Goal: Transaction & Acquisition: Purchase product/service

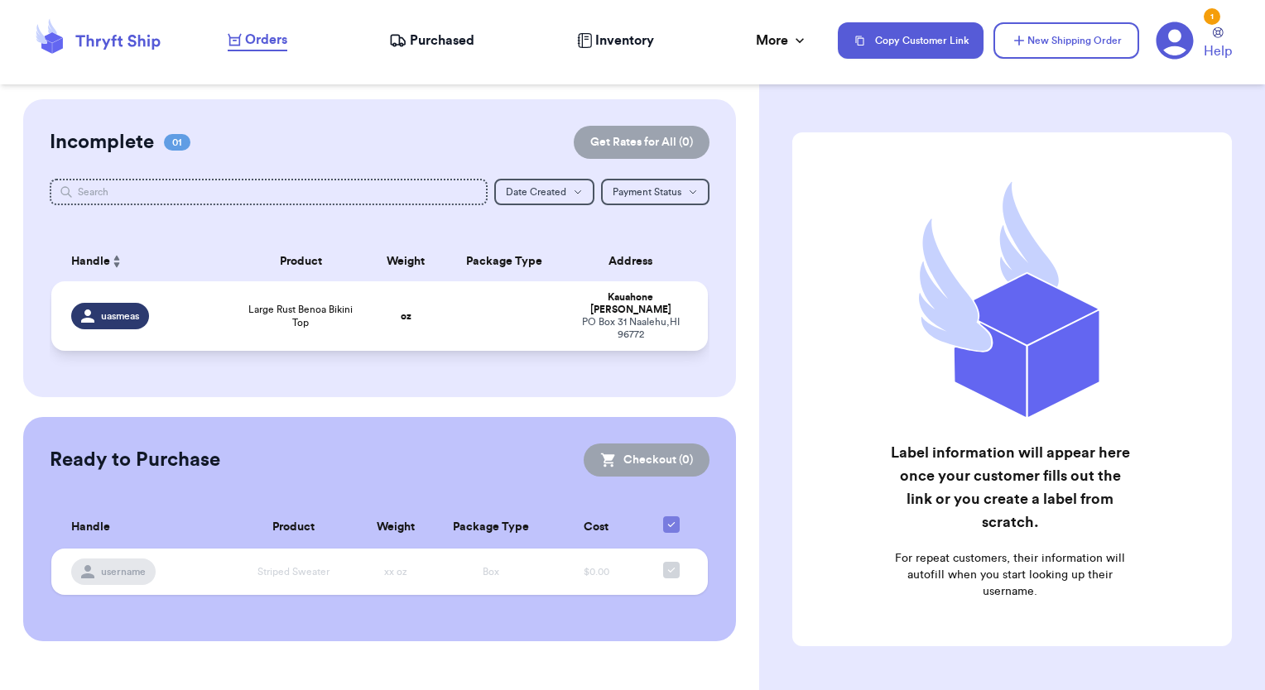
click at [112, 310] on span "uasmeas" at bounding box center [120, 316] width 38 height 13
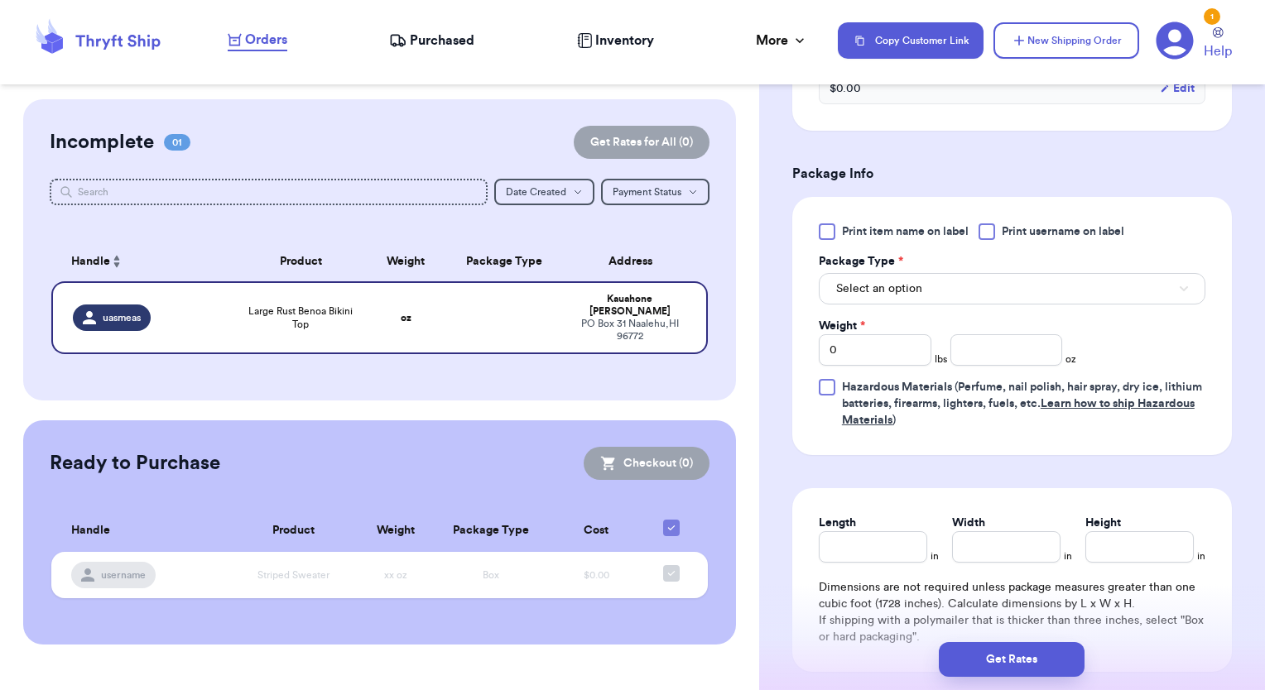
scroll to position [662, 0]
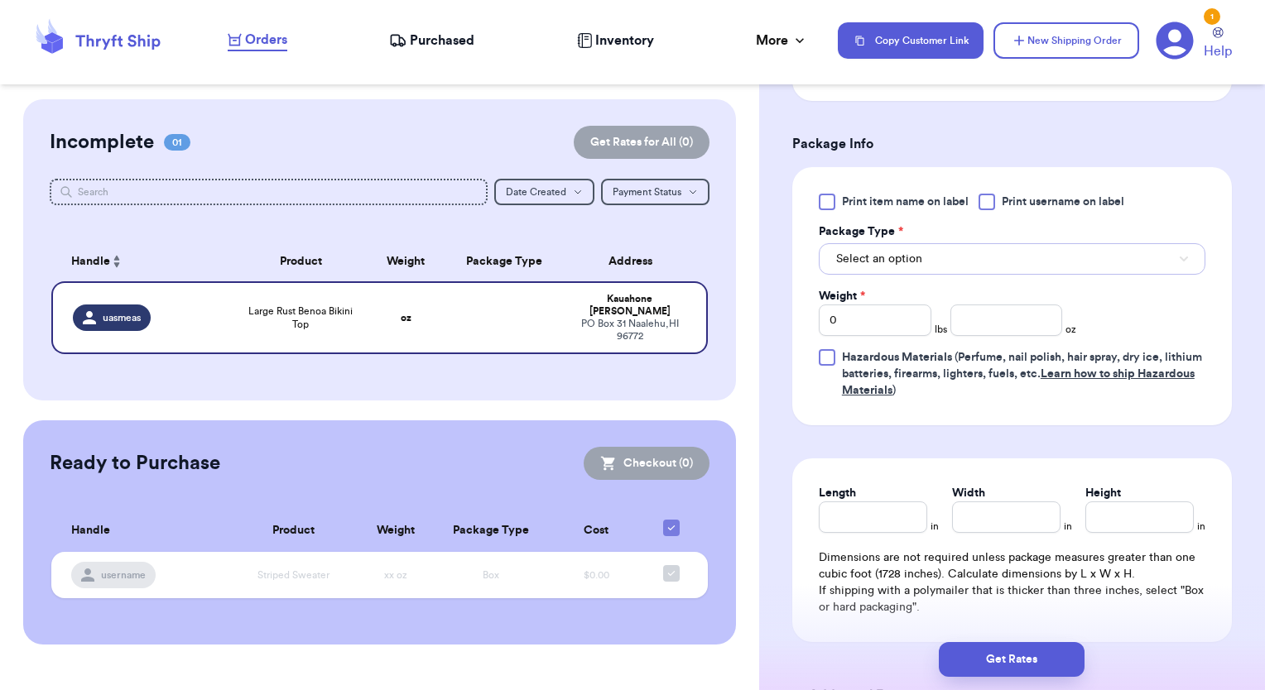
click at [944, 261] on button "Select an option" at bounding box center [1012, 258] width 386 height 31
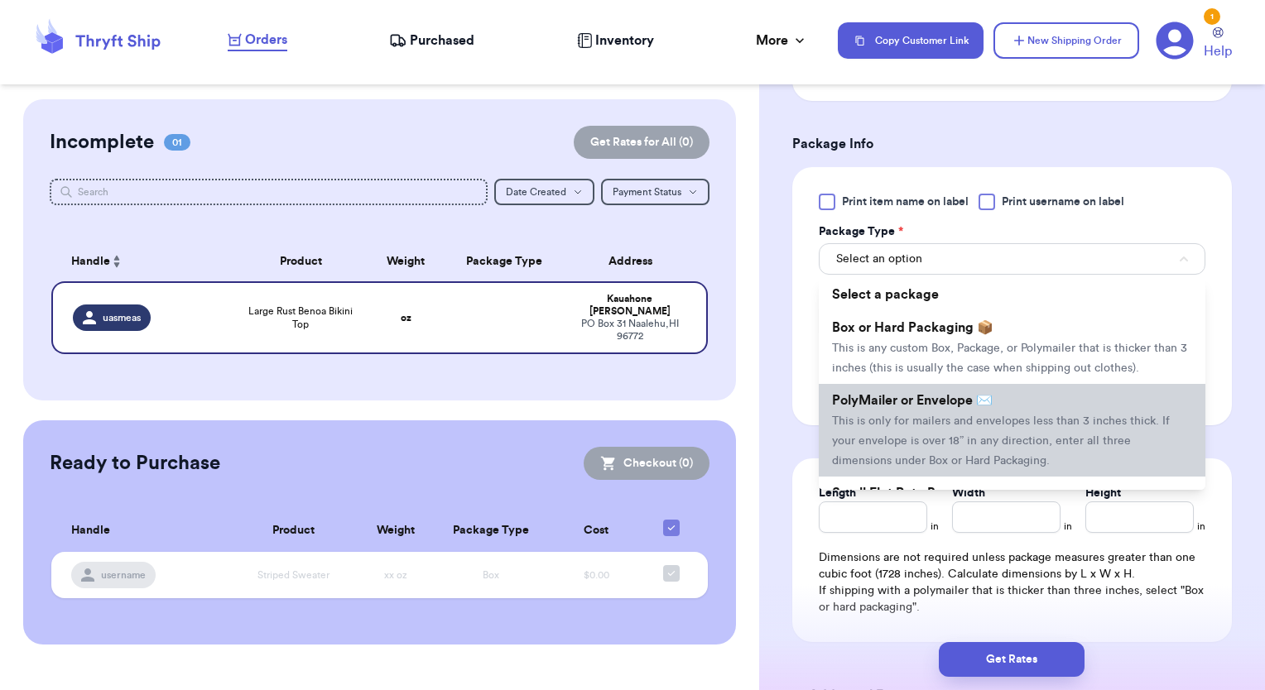
click at [878, 407] on span "PolyMailer or Envelope ✉️" at bounding box center [912, 400] width 161 height 13
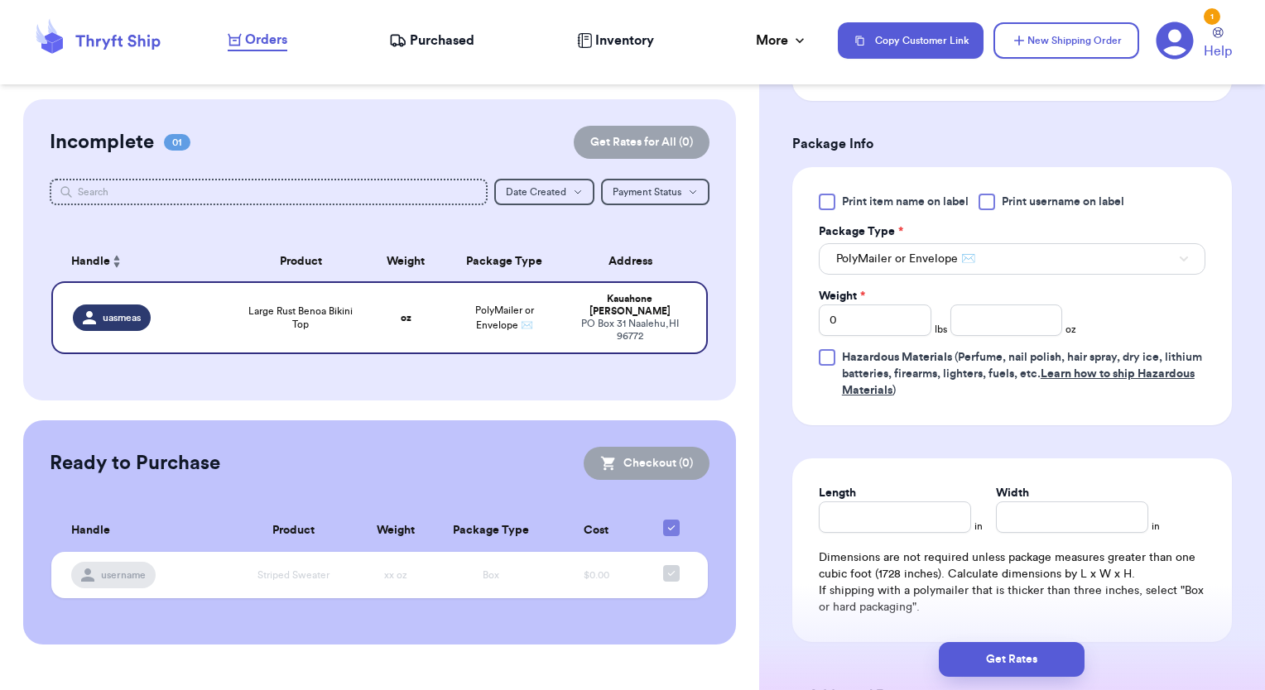
drag, startPoint x: 881, startPoint y: 424, endPoint x: 971, endPoint y: 440, distance: 91.7
click at [944, 440] on form "Shipping Information Delete Label Customer Info Instagram Handle: uasmeas Name:…" at bounding box center [1011, 99] width 439 height 1258
click at [944, 319] on input "number" at bounding box center [1006, 320] width 113 height 31
type input "2"
click at [944, 328] on div "Shipping Information Delete Label Customer Info Instagram Handle: uasmeas Name:…" at bounding box center [1012, 140] width 506 height 1407
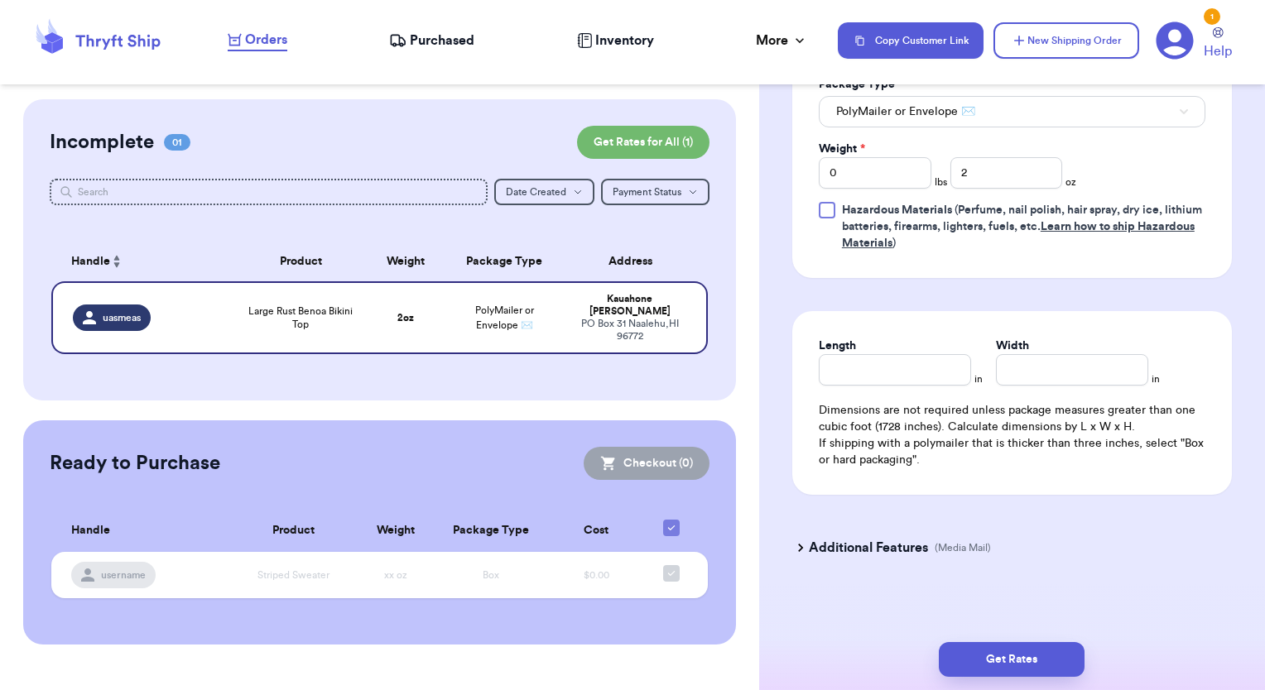
scroll to position [814, 0]
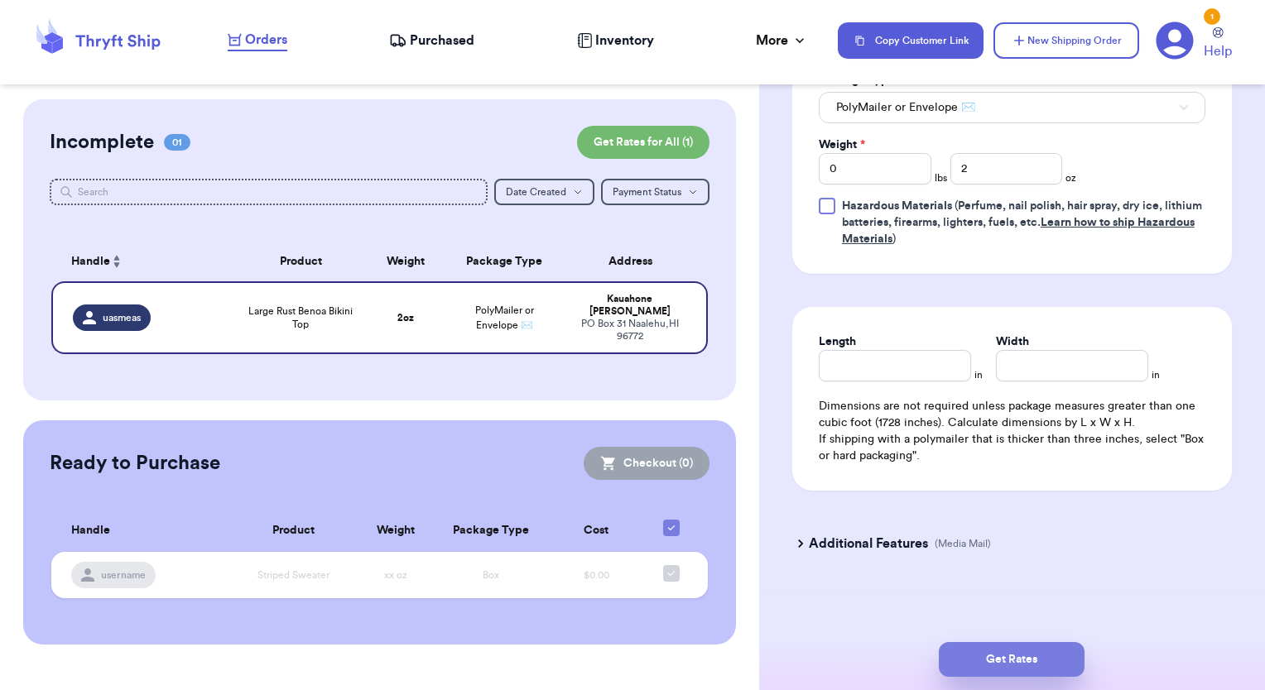
click at [944, 661] on button "Get Rates" at bounding box center [1012, 659] width 146 height 35
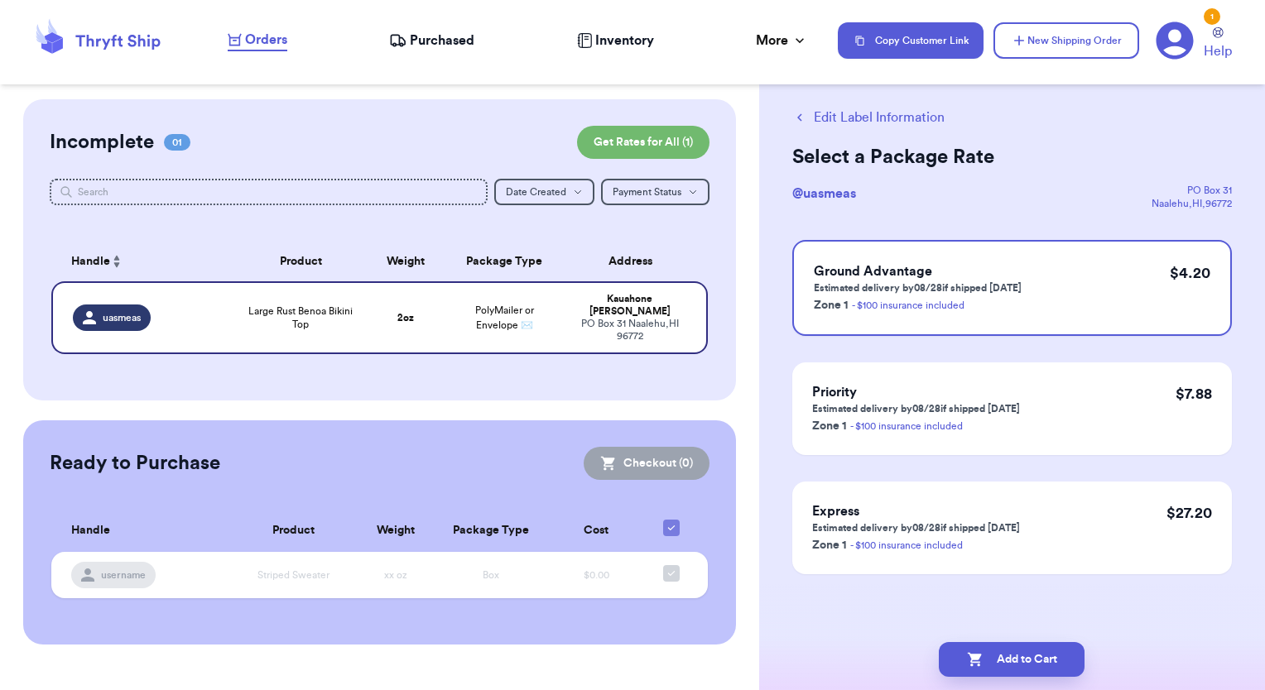
scroll to position [0, 0]
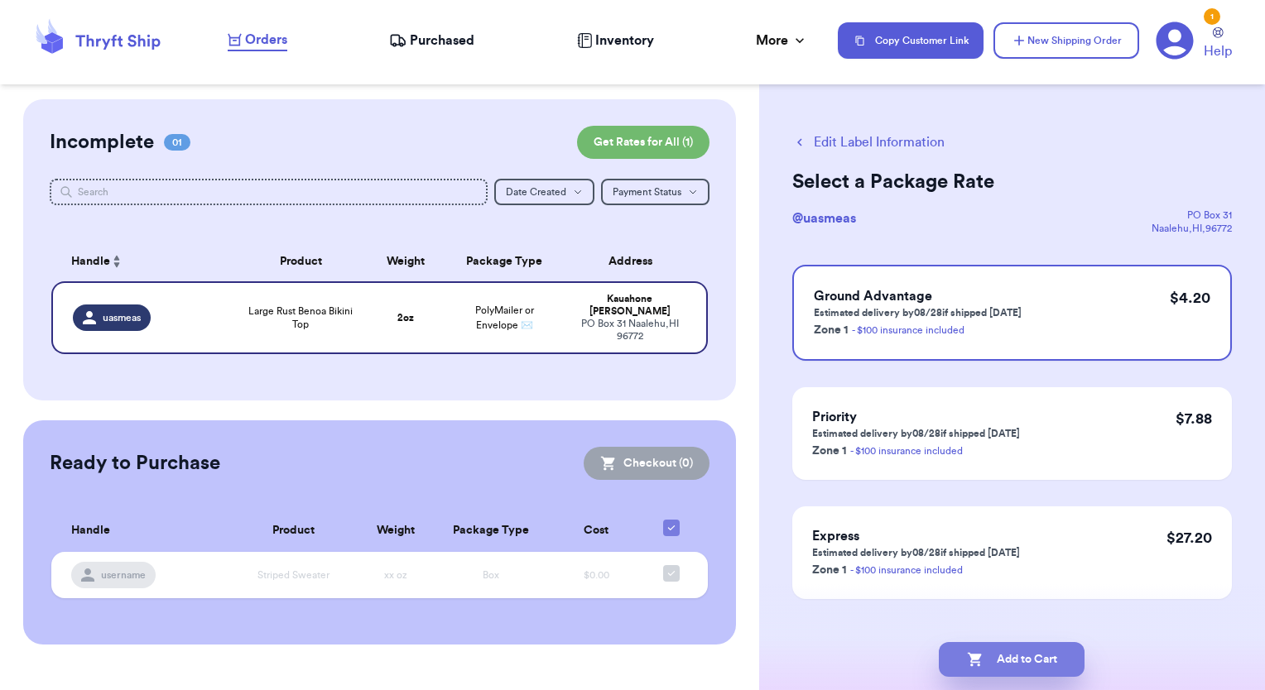
click at [944, 660] on button "Add to Cart" at bounding box center [1012, 659] width 146 height 35
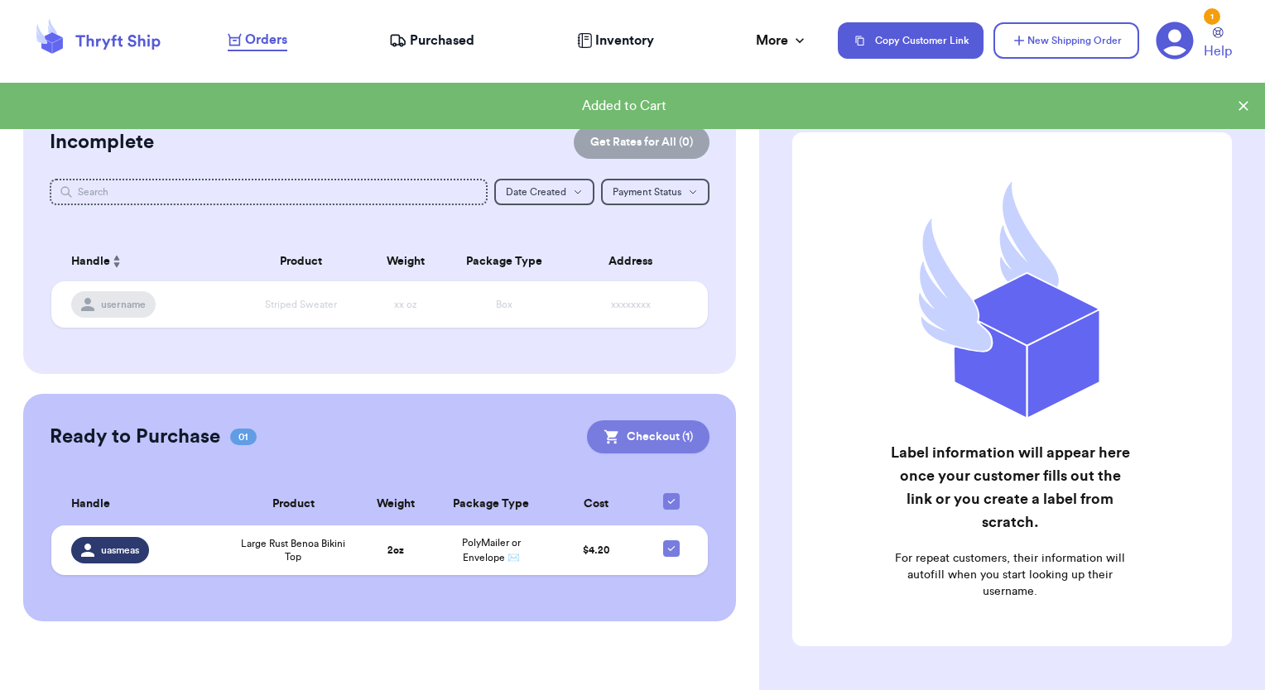
click at [652, 439] on button "Checkout ( 1 )" at bounding box center [648, 436] width 122 height 33
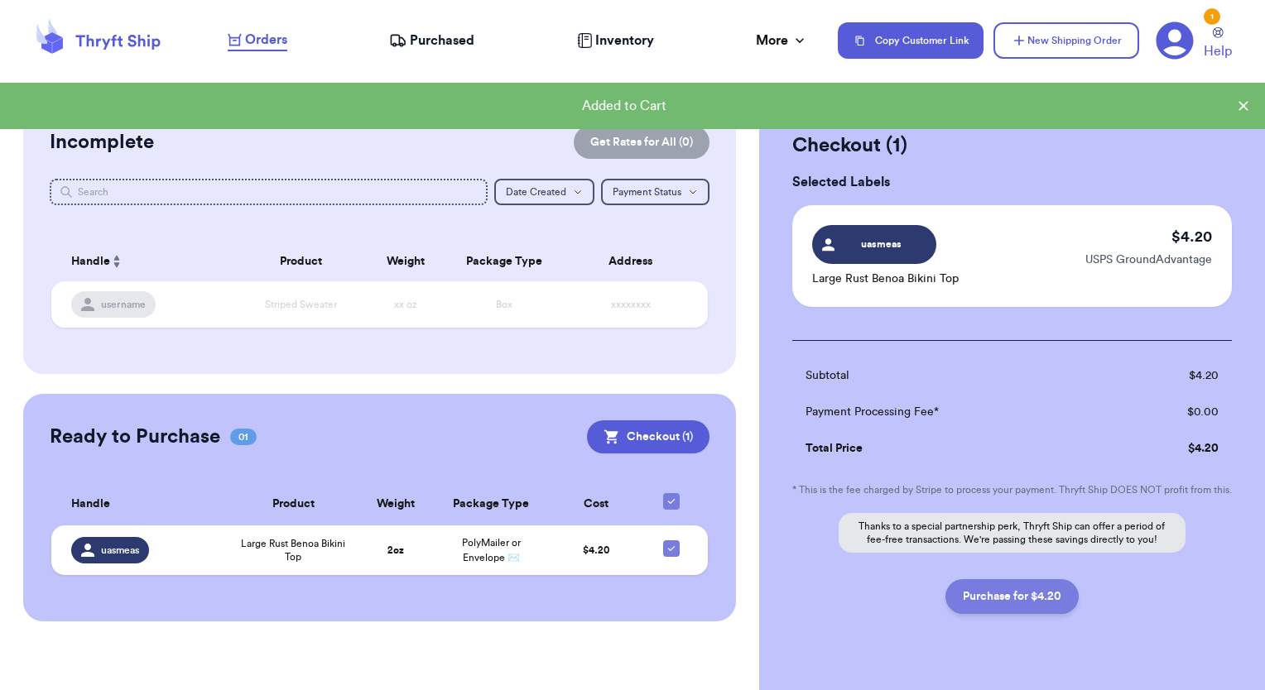
click at [944, 607] on button "Purchase for $4.20" at bounding box center [1011, 596] width 133 height 35
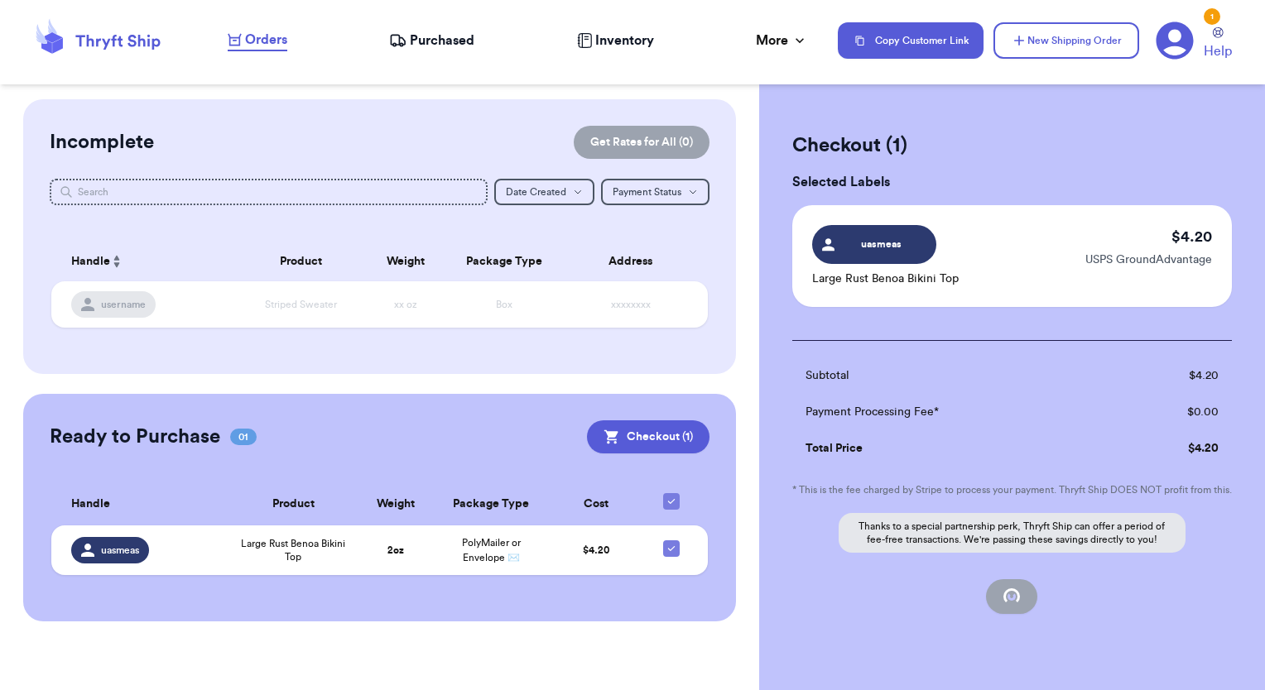
checkbox input "false"
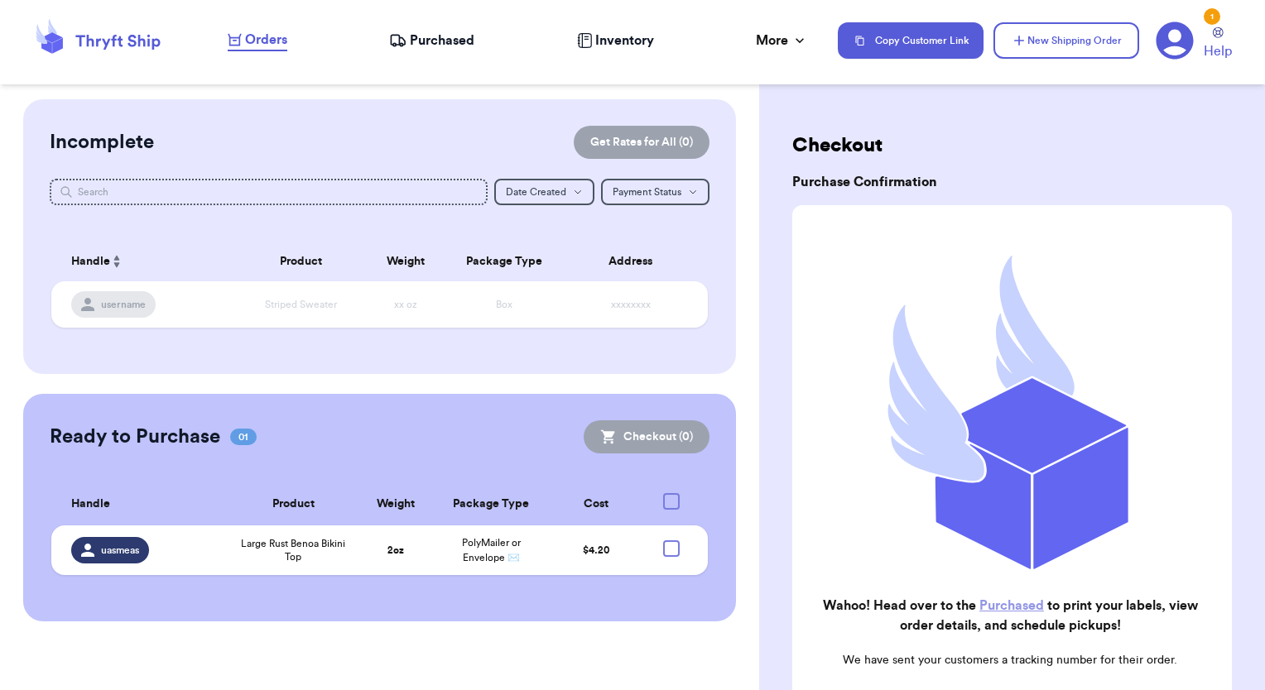
checkbox input "true"
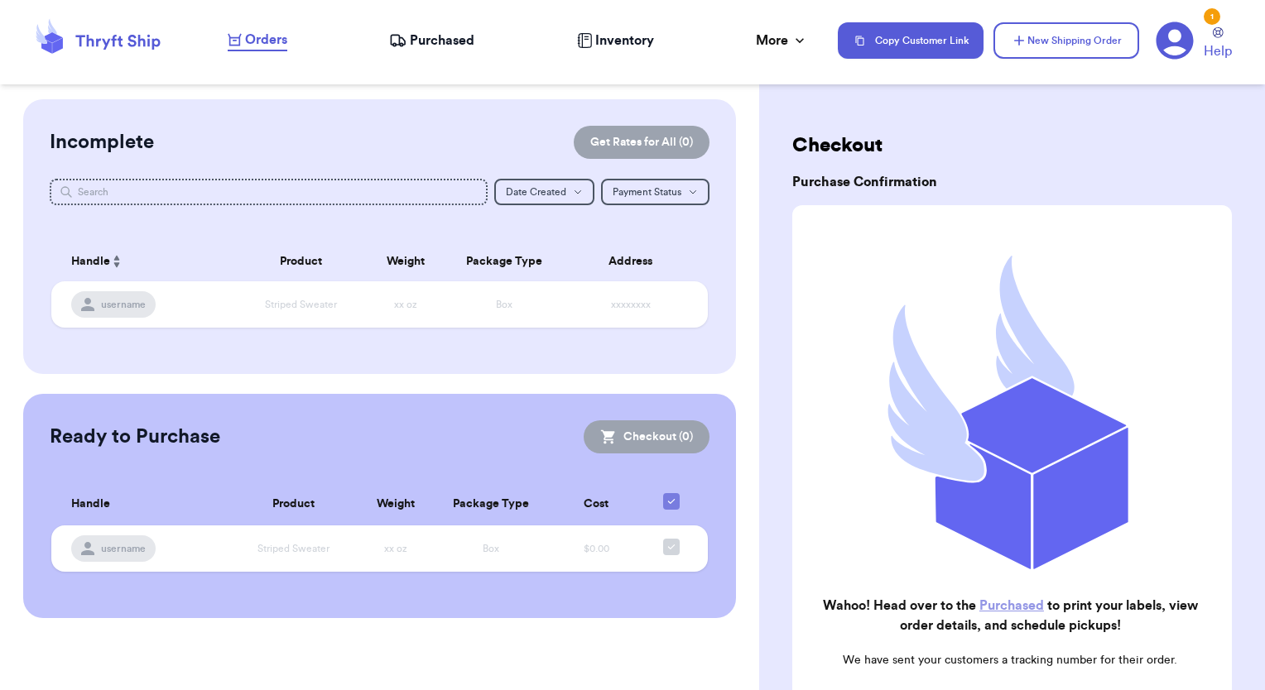
click at [944, 599] on link "Purchased" at bounding box center [1011, 605] width 65 height 13
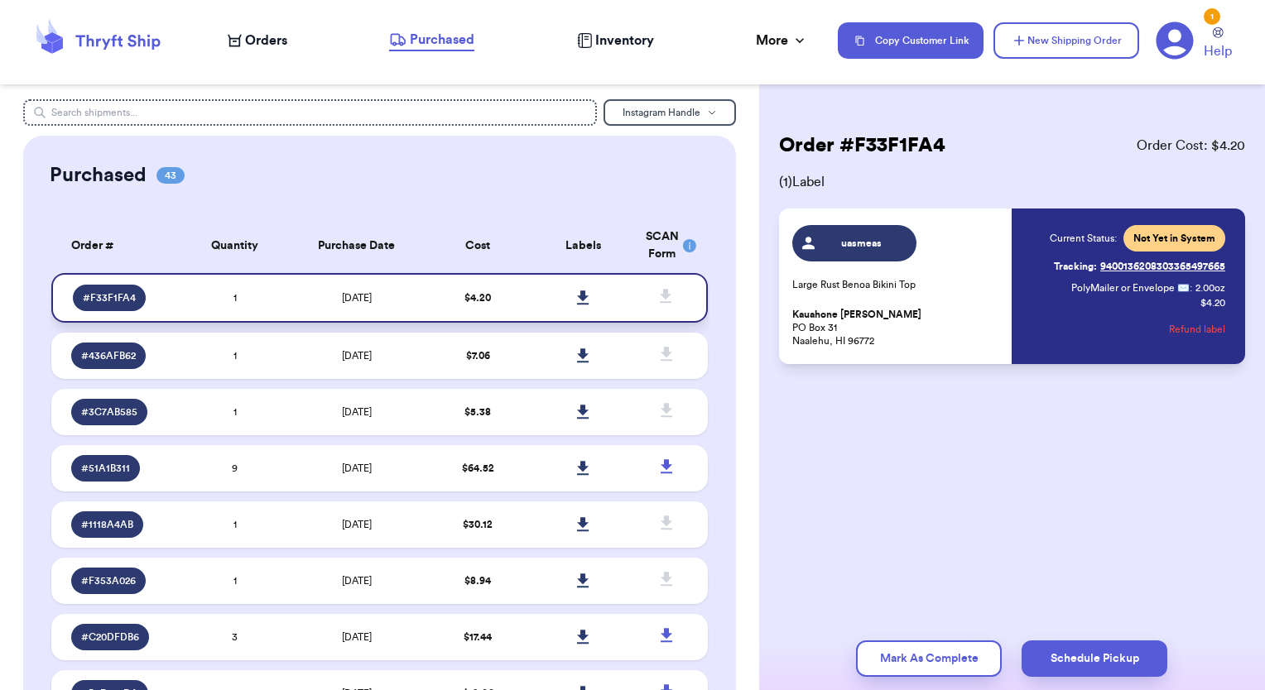
click at [577, 298] on icon at bounding box center [583, 297] width 12 height 15
